Goal: Find specific page/section: Find specific page/section

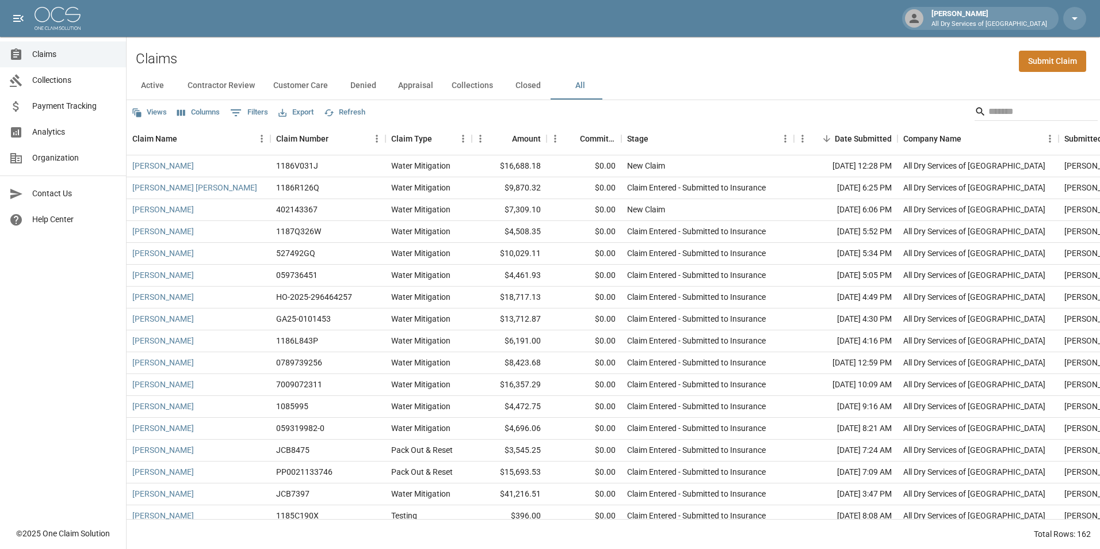
click at [59, 52] on span "Claims" at bounding box center [74, 54] width 85 height 12
click at [578, 84] on button "All" at bounding box center [580, 86] width 52 height 28
click at [81, 131] on span "Analytics" at bounding box center [74, 132] width 85 height 12
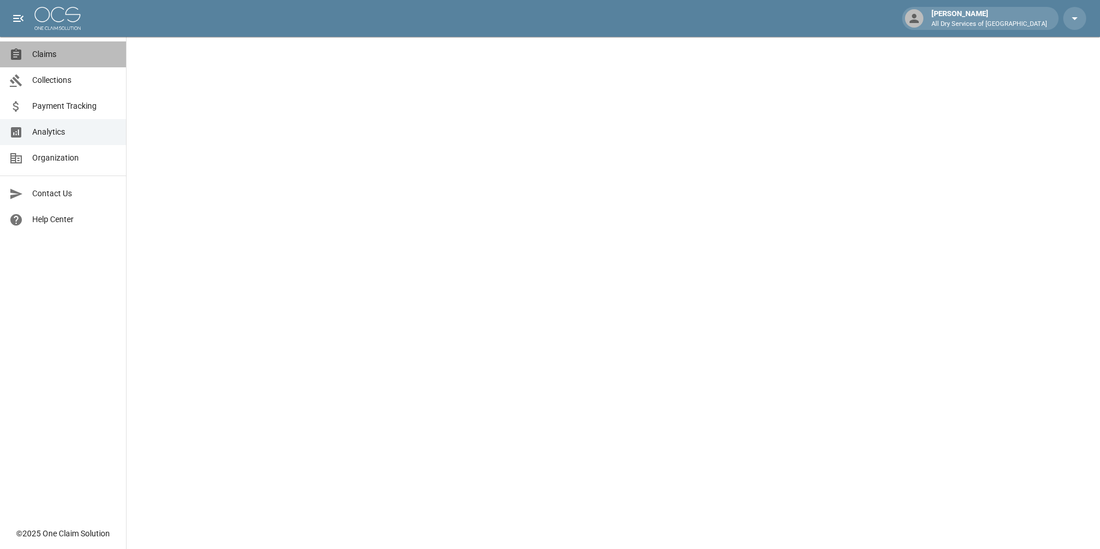
drag, startPoint x: 71, startPoint y: 53, endPoint x: 65, endPoint y: 50, distance: 6.4
click at [70, 53] on span "Claims" at bounding box center [74, 54] width 85 height 12
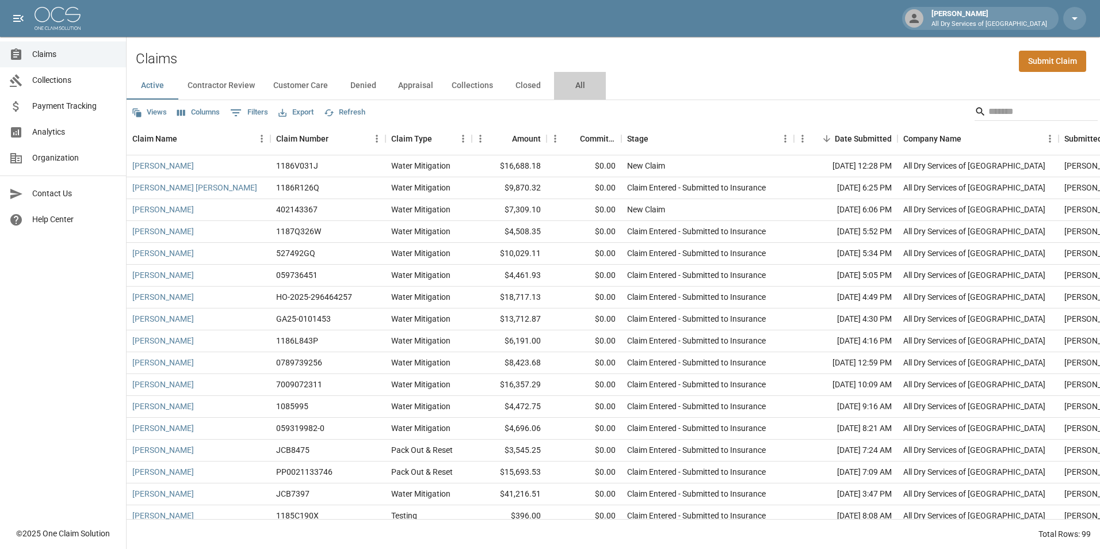
click at [578, 82] on button "All" at bounding box center [580, 86] width 52 height 28
click at [87, 130] on span "Analytics" at bounding box center [74, 132] width 85 height 12
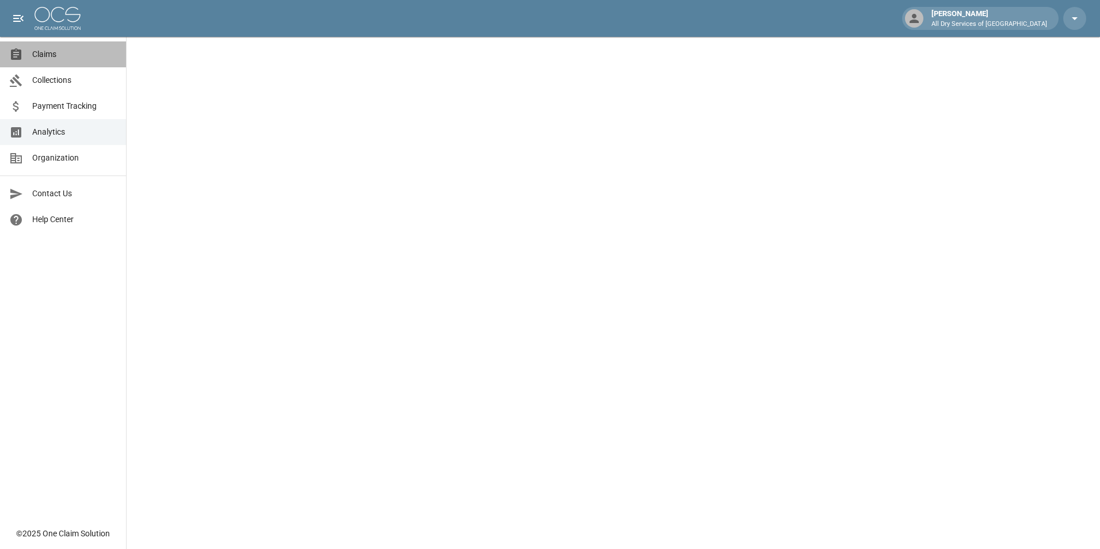
click at [39, 55] on span "Claims" at bounding box center [74, 54] width 85 height 12
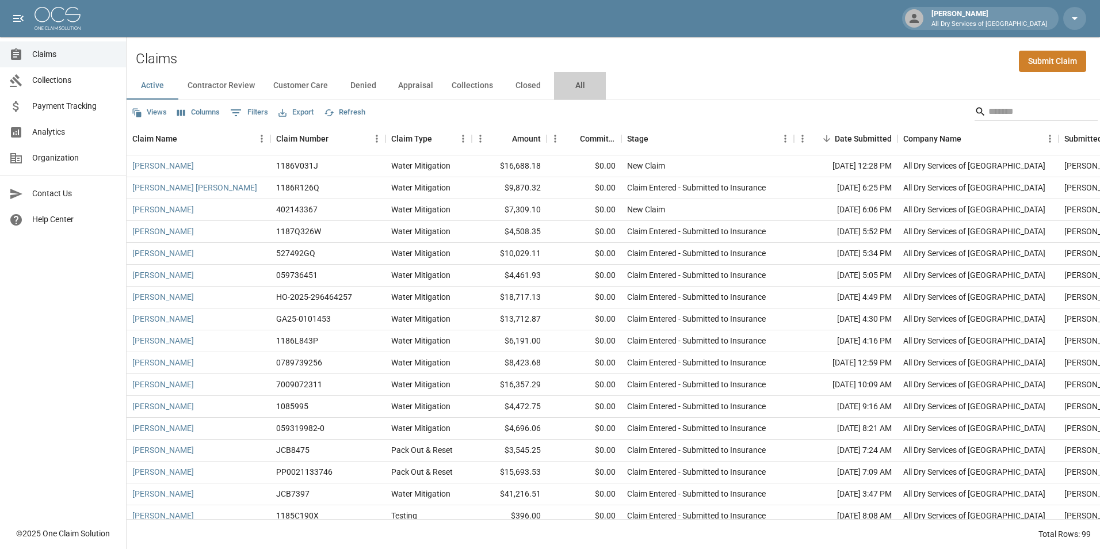
click at [578, 85] on button "All" at bounding box center [580, 86] width 52 height 28
click at [988, 113] on input "Search" at bounding box center [1034, 111] width 92 height 18
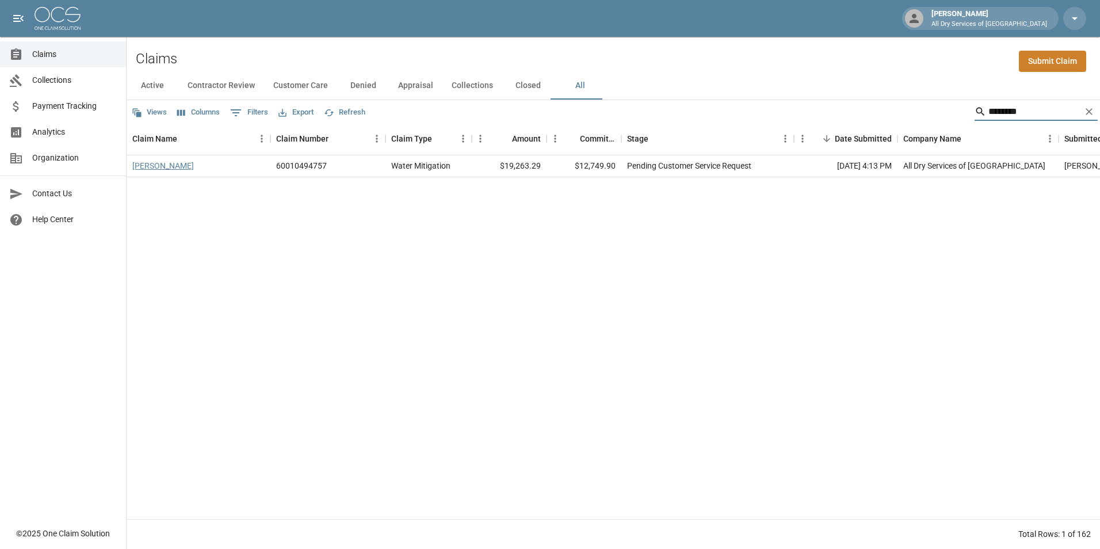
type input "********"
click at [173, 165] on link "[PERSON_NAME]" at bounding box center [163, 166] width 62 height 12
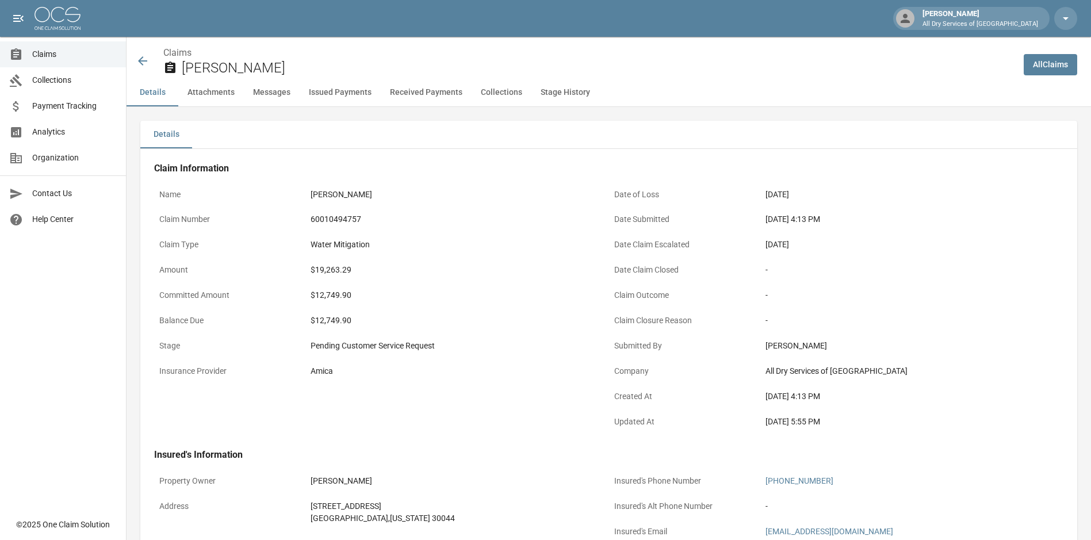
click at [55, 52] on span "Claims" at bounding box center [74, 54] width 85 height 12
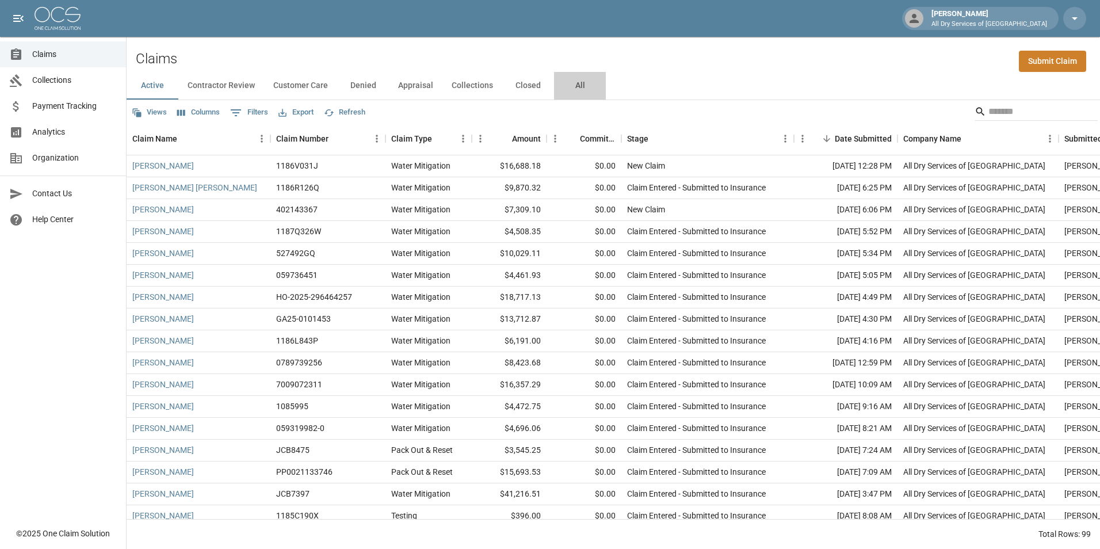
drag, startPoint x: 574, startPoint y: 85, endPoint x: 280, endPoint y: 100, distance: 294.3
click at [573, 85] on button "All" at bounding box center [580, 86] width 52 height 28
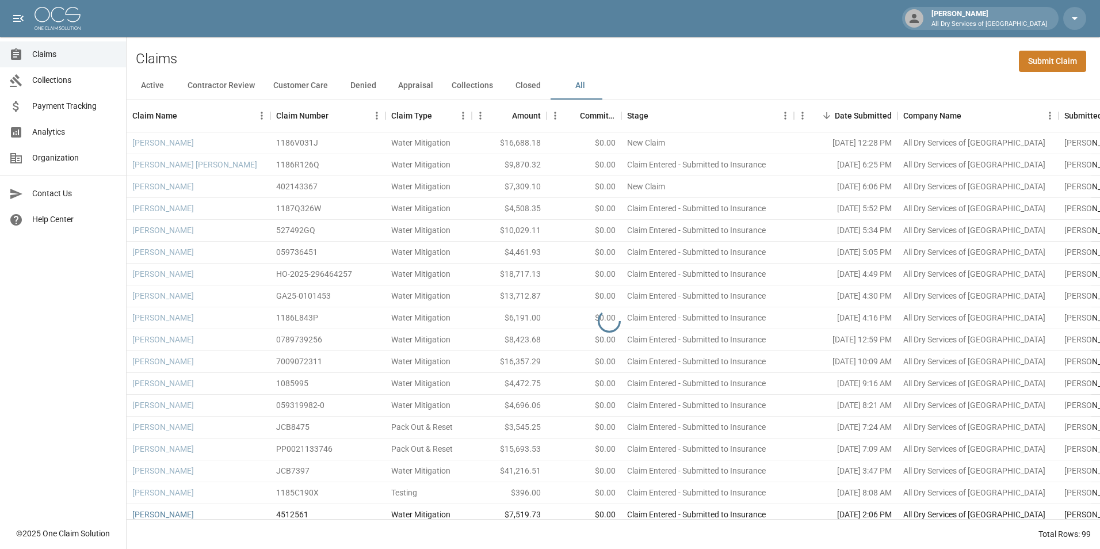
click at [71, 131] on span "Analytics" at bounding box center [74, 132] width 85 height 12
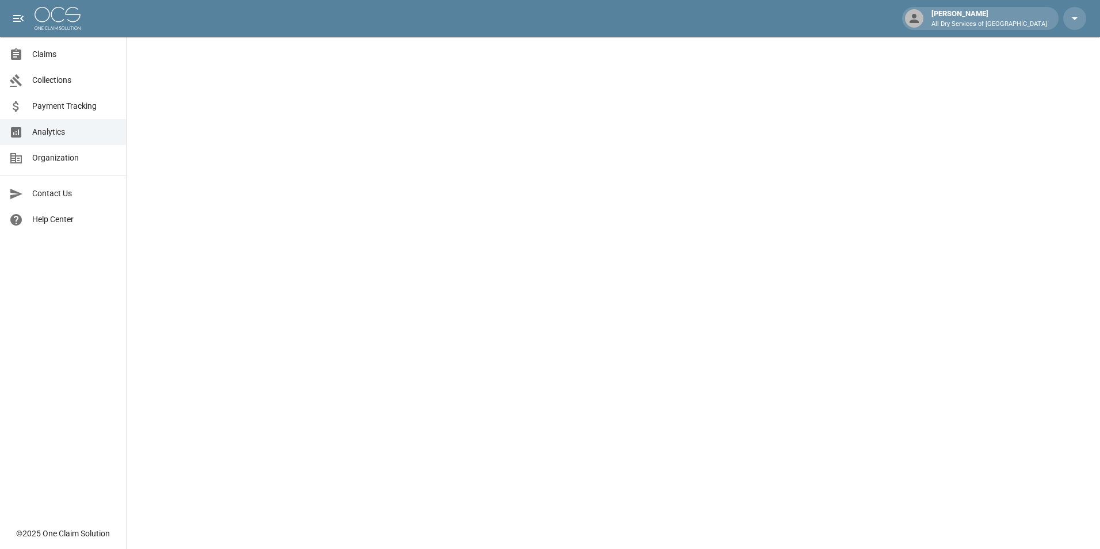
click at [72, 57] on span "Claims" at bounding box center [74, 54] width 85 height 12
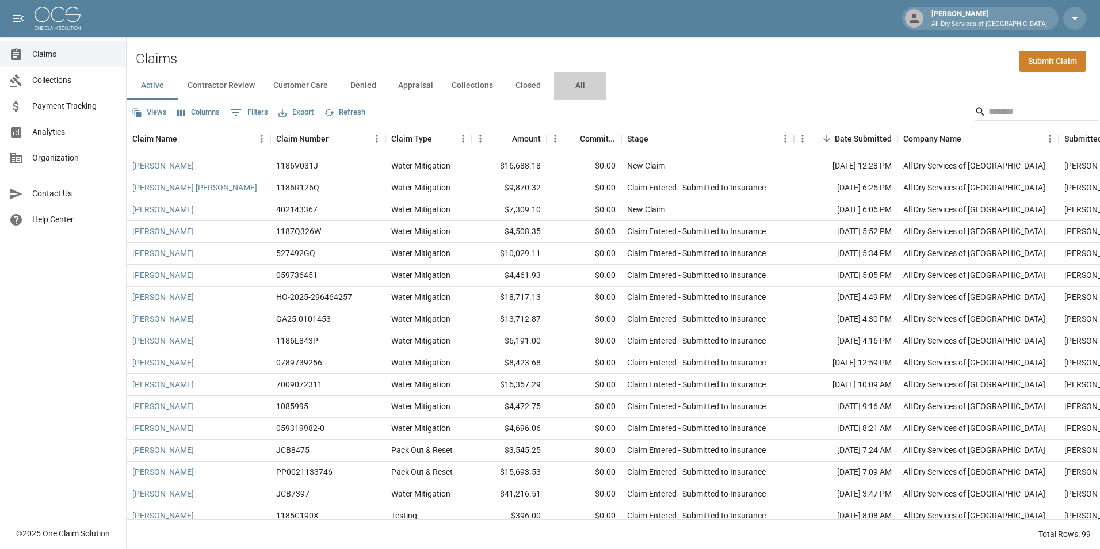
click at [576, 83] on button "All" at bounding box center [580, 86] width 52 height 28
click at [72, 127] on span "Analytics" at bounding box center [74, 132] width 85 height 12
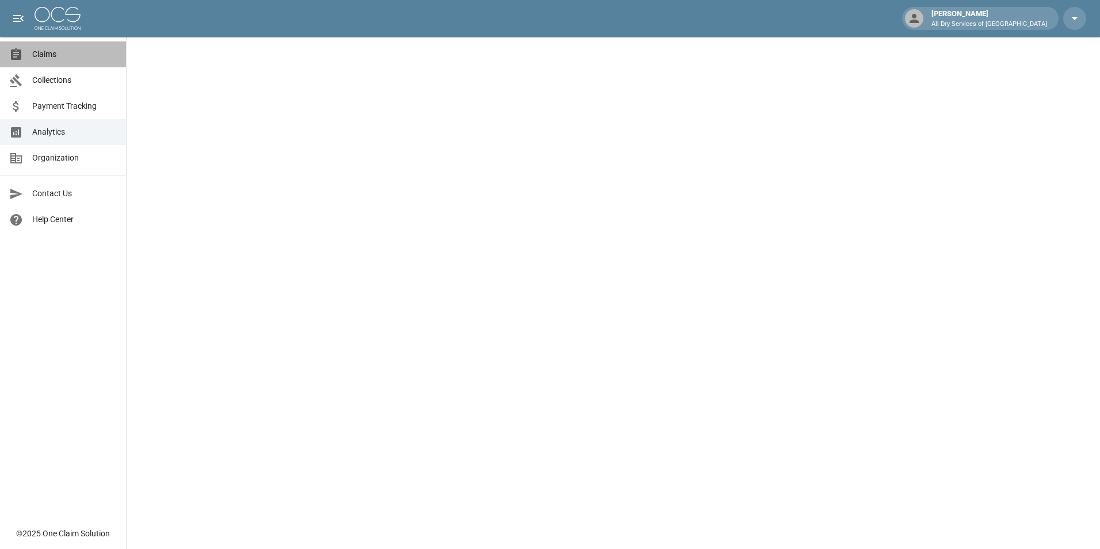
click at [78, 52] on span "Claims" at bounding box center [74, 54] width 85 height 12
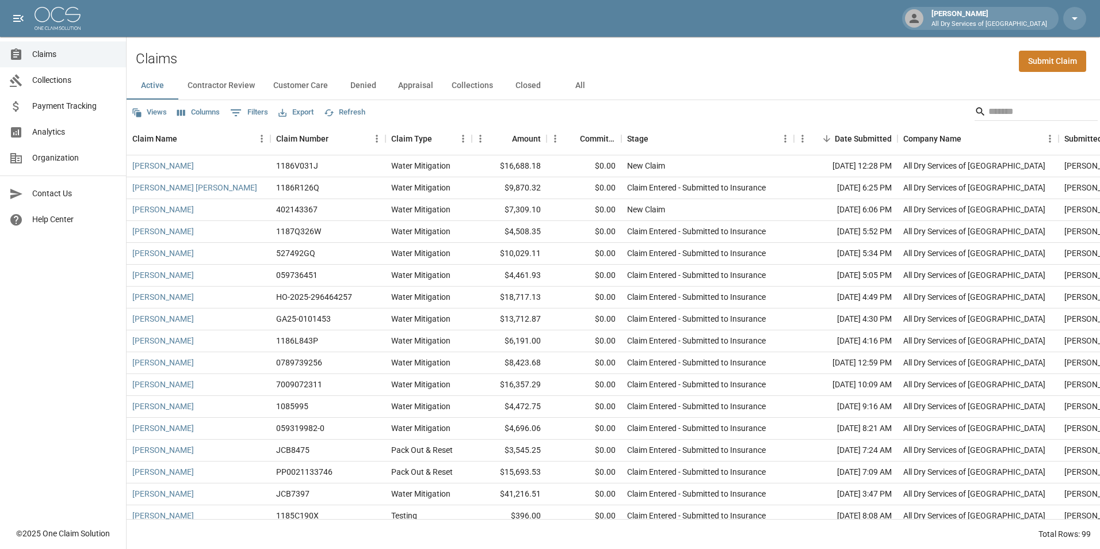
click at [582, 85] on button "All" at bounding box center [580, 86] width 52 height 28
